Goal: Find specific page/section: Find specific page/section

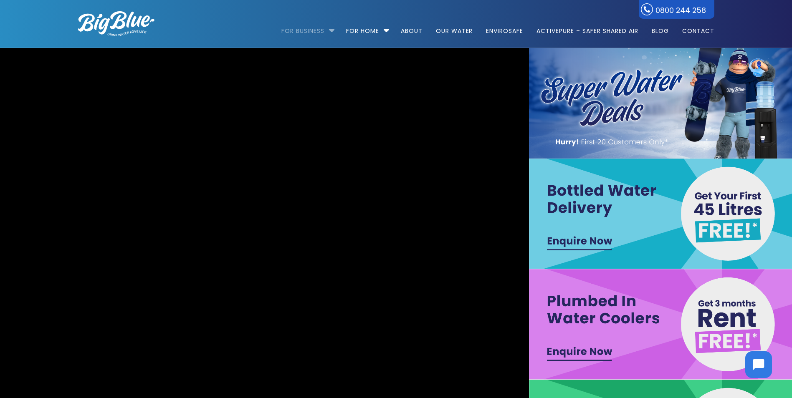
click at [318, 31] on link "For Business" at bounding box center [305, 27] width 49 height 54
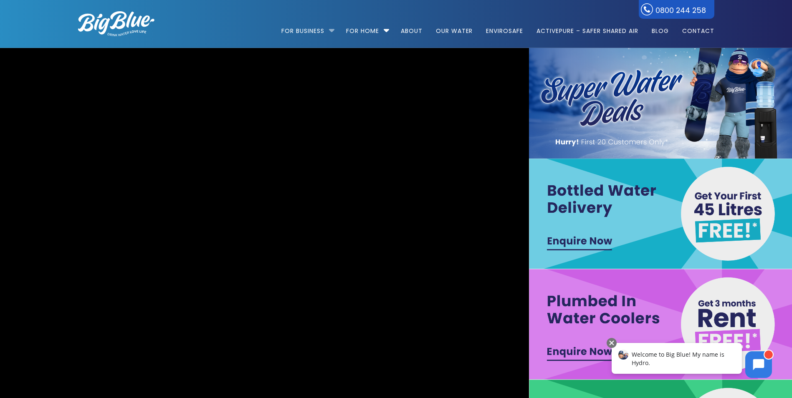
click at [327, 32] on li "For Business Bottled Water Delivery Plumbed in Water Coolers Hot & Cold Water D…" at bounding box center [309, 27] width 57 height 48
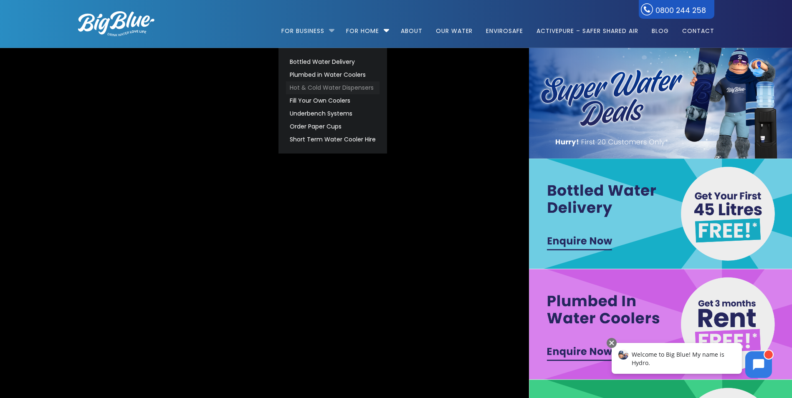
click at [346, 88] on link "Hot & Cold Water Dispensers" at bounding box center [333, 87] width 94 height 13
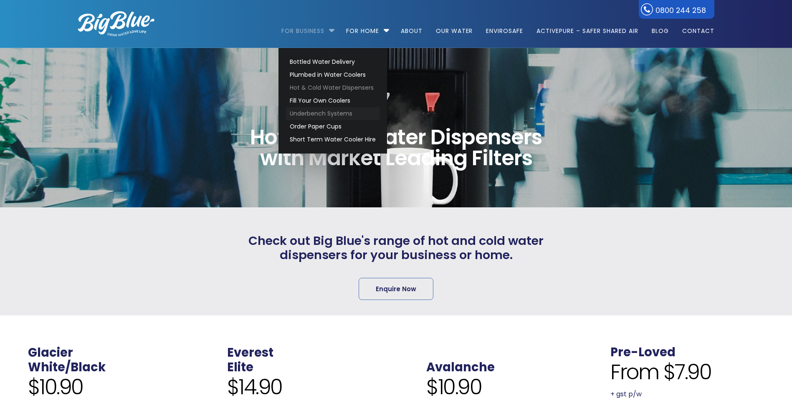
click at [318, 112] on link "Underbench Systems" at bounding box center [333, 113] width 94 height 13
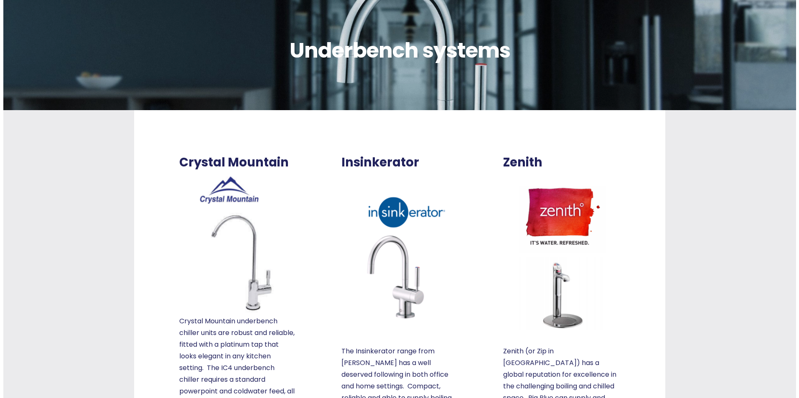
scroll to position [84, 0]
